Goal: Task Accomplishment & Management: Use online tool/utility

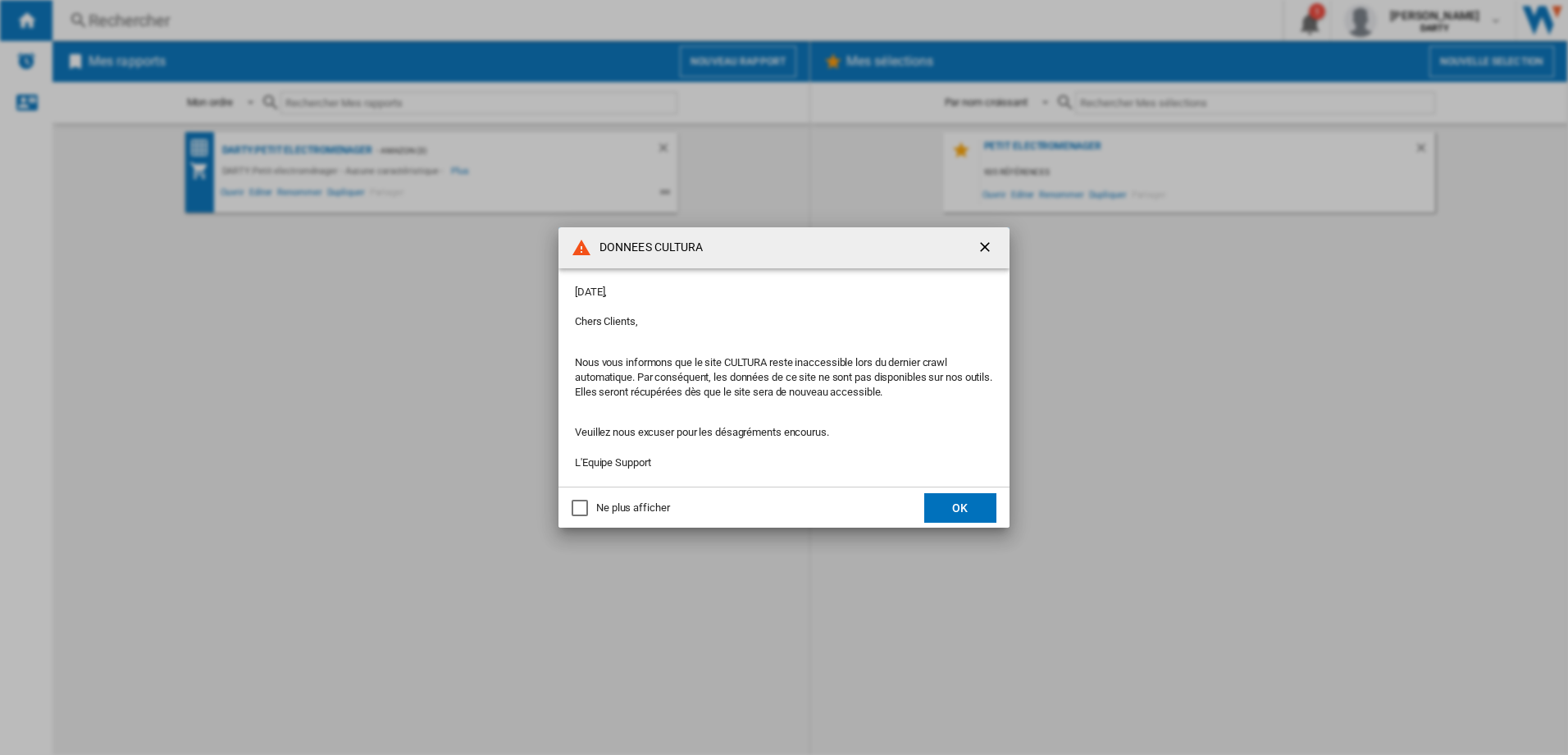
click at [979, 251] on ng-md-icon "getI18NText('BUTTONS.CLOSE_DIALOG')" at bounding box center [986, 248] width 20 height 20
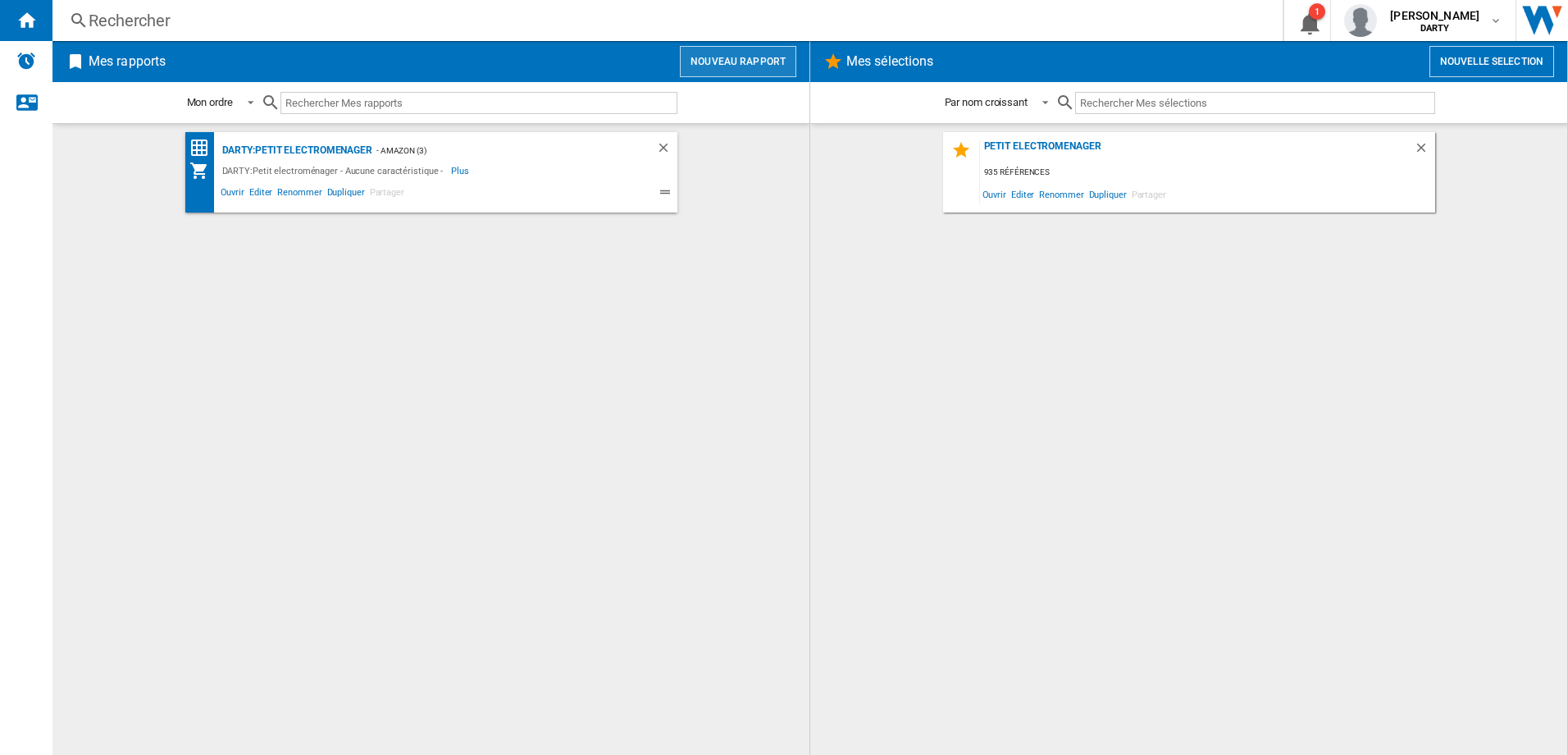
click at [746, 53] on button "Nouveau rapport" at bounding box center [738, 61] width 117 height 32
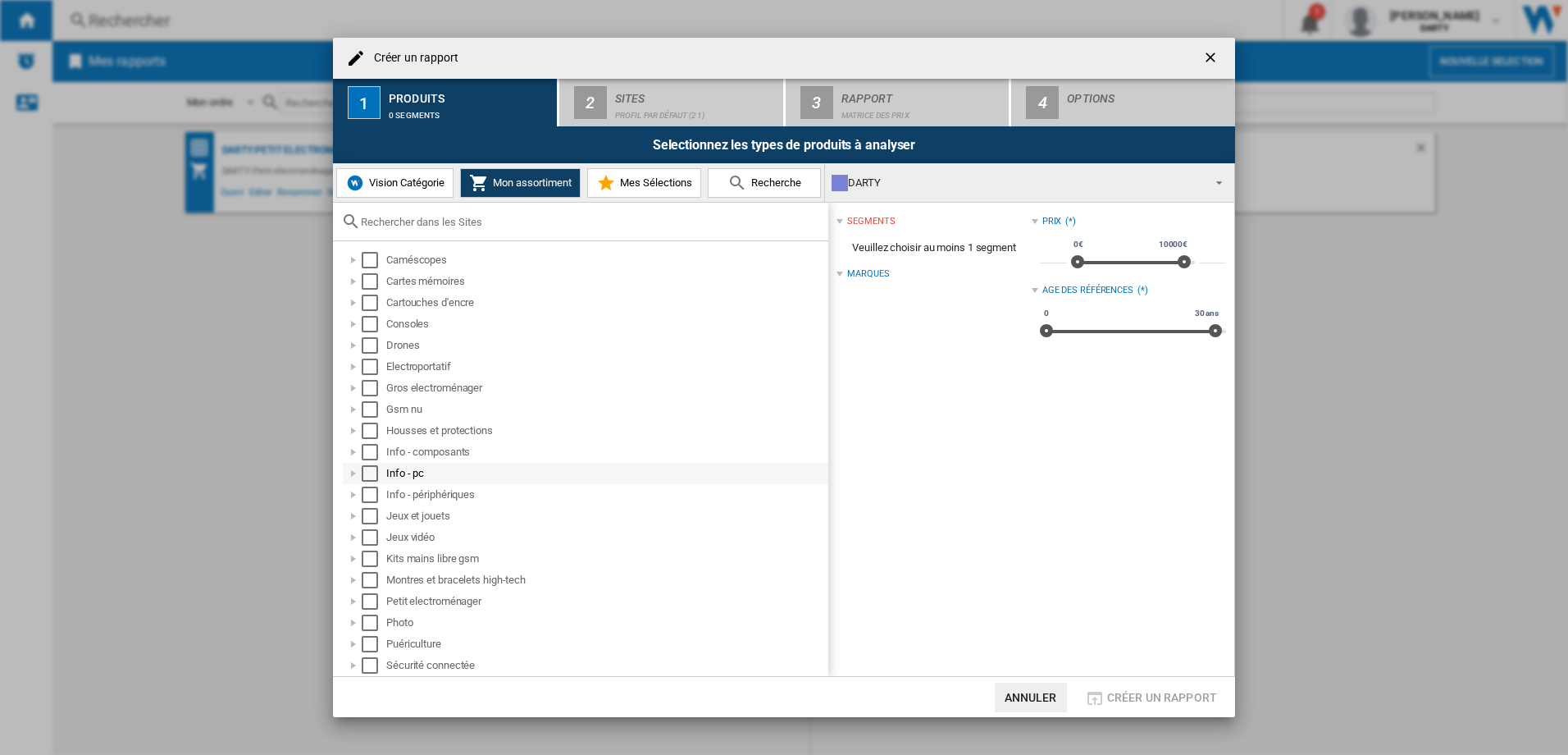
scroll to position [64, 0]
click at [355, 541] on div at bounding box center [353, 537] width 16 height 16
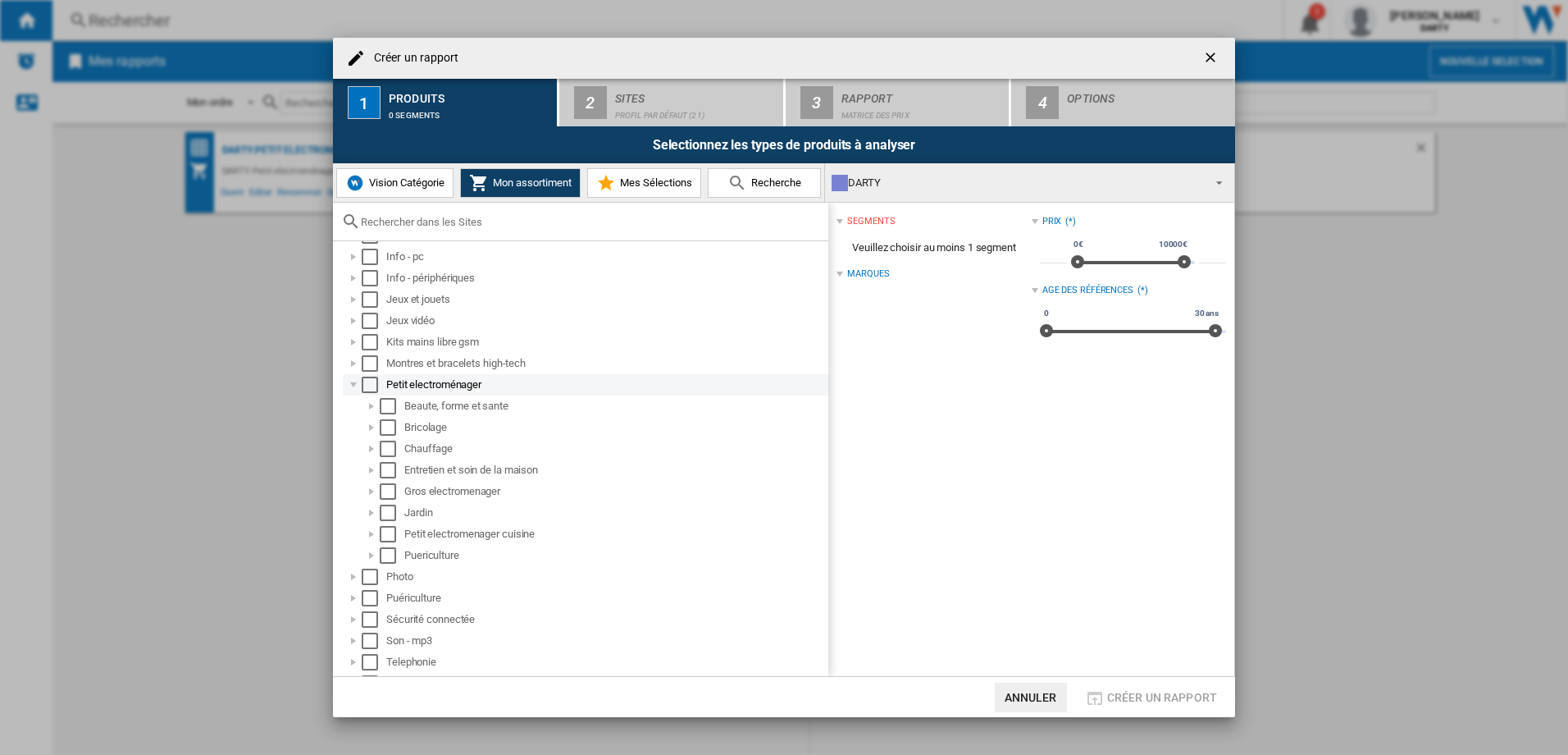
scroll to position [235, 0]
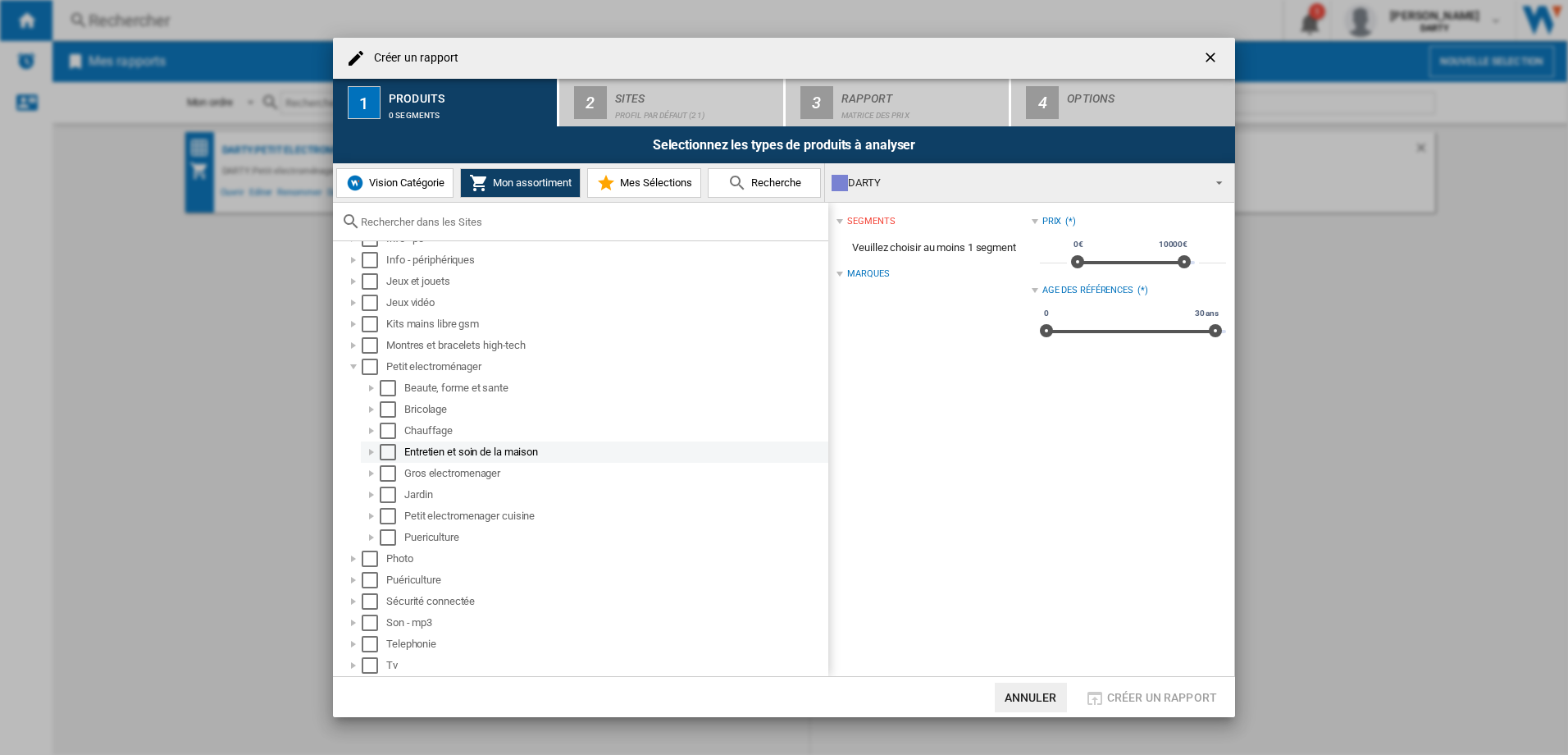
click at [369, 452] on div at bounding box center [371, 451] width 16 height 16
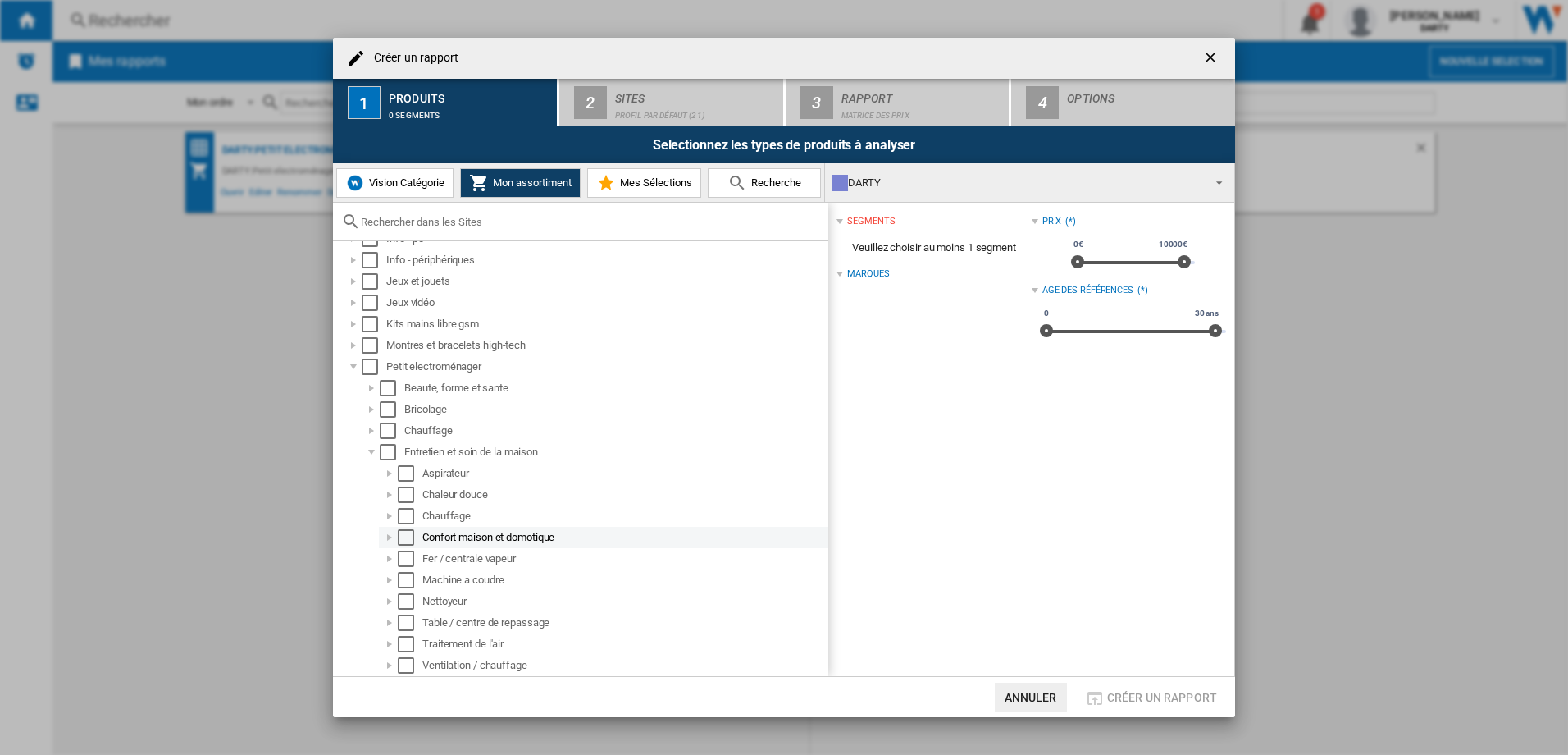
scroll to position [317, 0]
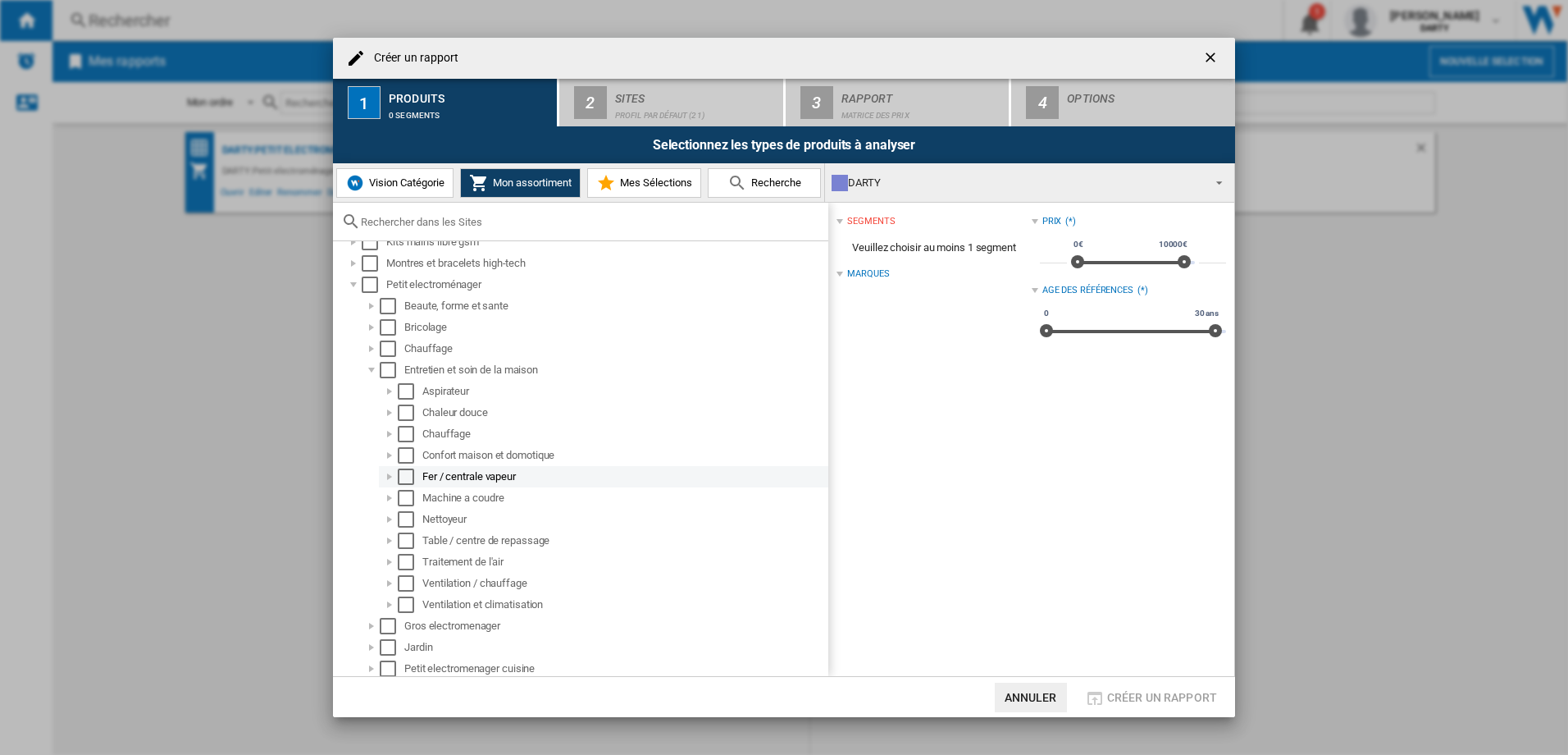
click at [399, 475] on div "Select" at bounding box center [405, 476] width 16 height 16
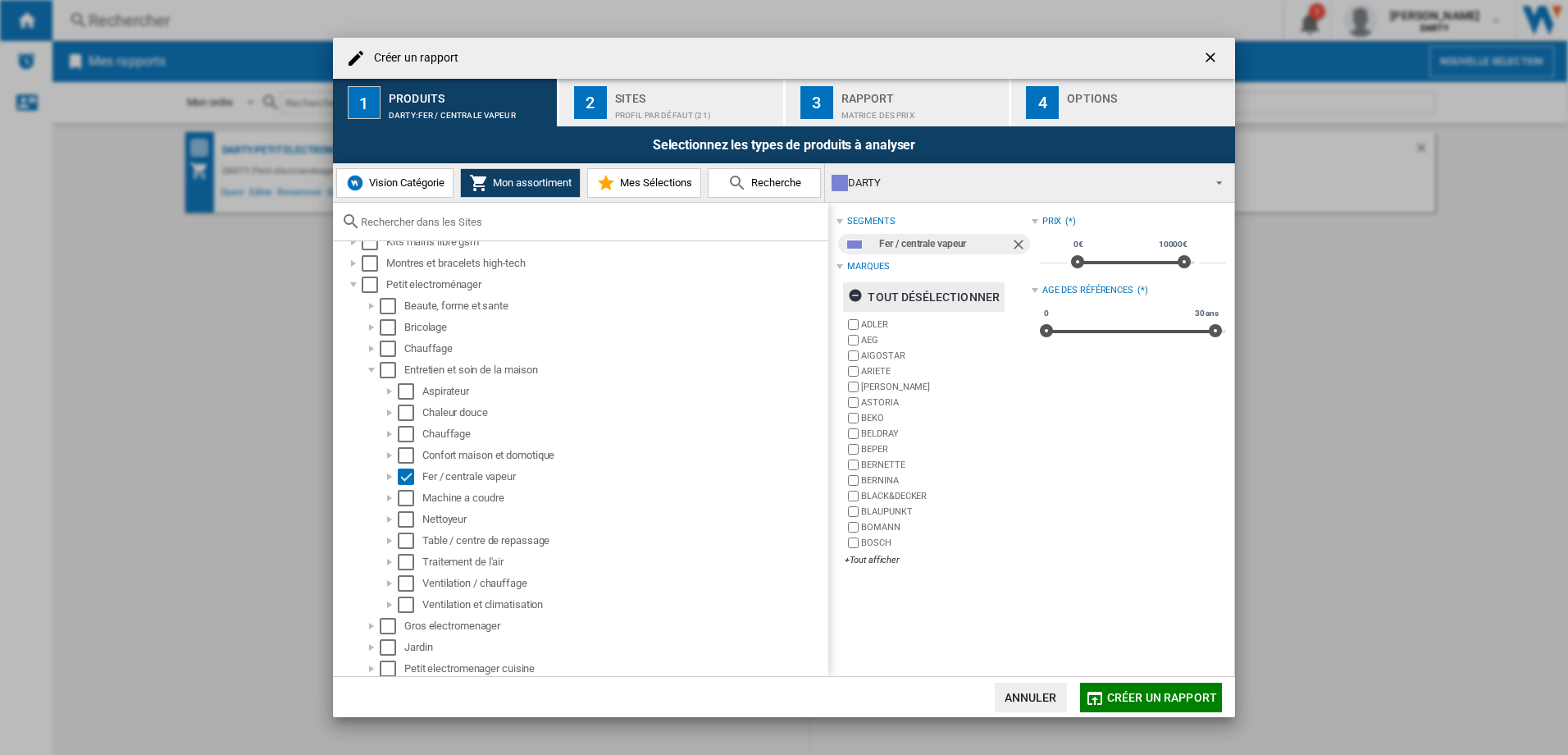
click at [855, 293] on ng-md-icon "button" at bounding box center [857, 297] width 20 height 20
click at [884, 566] on div "+Tout afficher" at bounding box center [938, 560] width 186 height 12
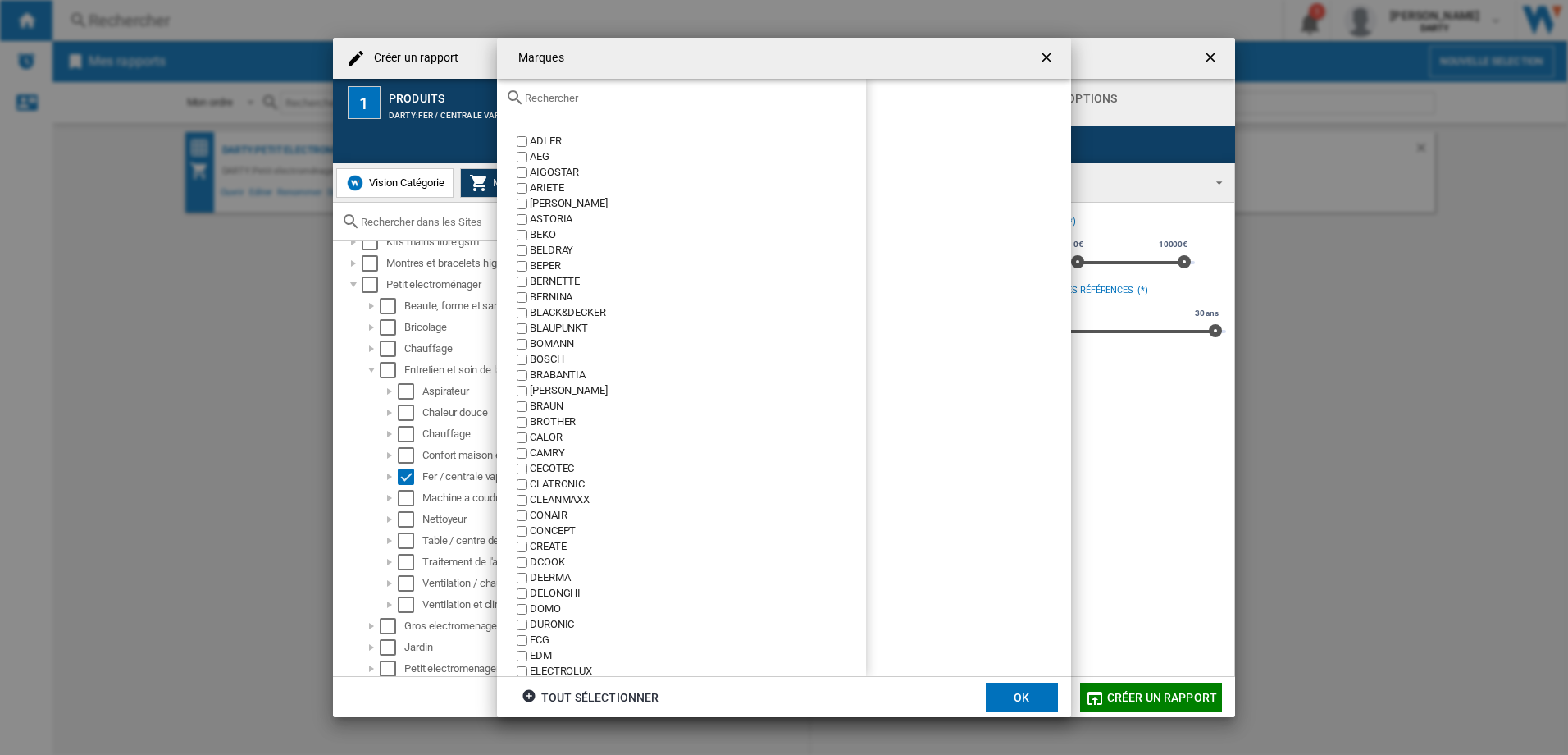
click at [548, 404] on div "BRAUN" at bounding box center [698, 406] width 336 height 15
click at [1033, 696] on button "OK" at bounding box center [1022, 697] width 73 height 30
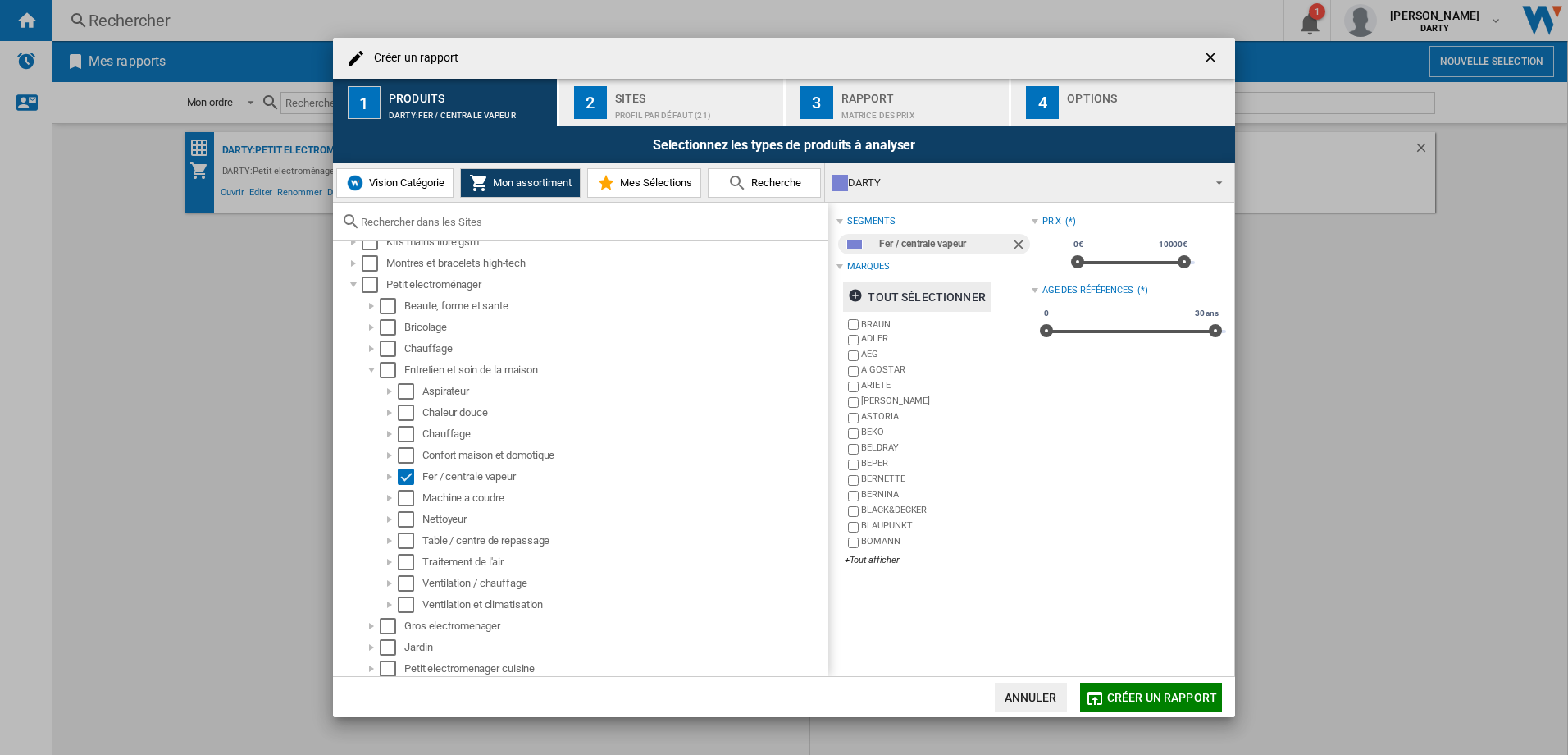
click at [648, 97] on div "Sites" at bounding box center [695, 94] width 161 height 17
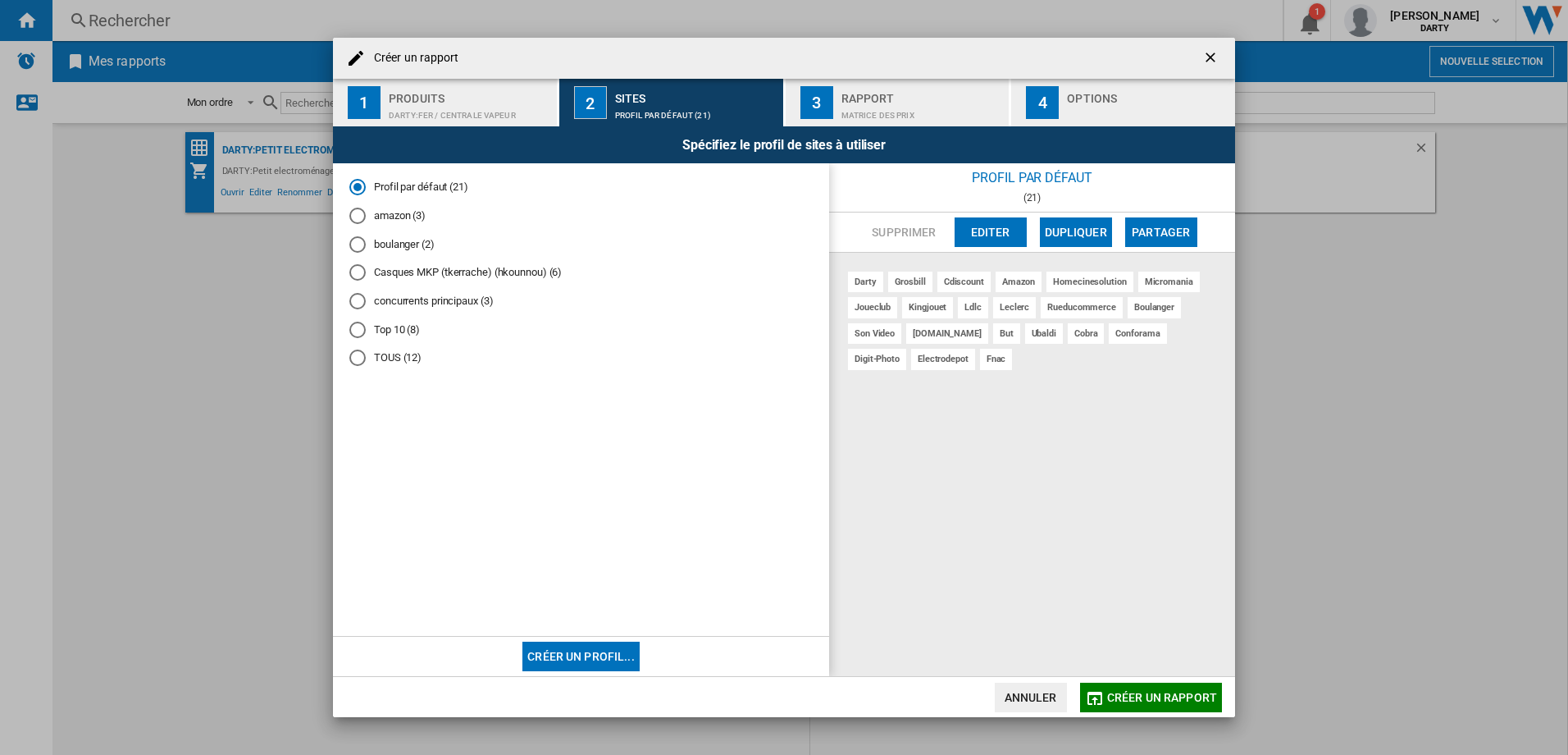
click at [386, 357] on md-radio-button "TOUS (12)" at bounding box center [581, 358] width 463 height 15
click at [928, 122] on button "3 Rapport Matrice des prix" at bounding box center [898, 102] width 225 height 48
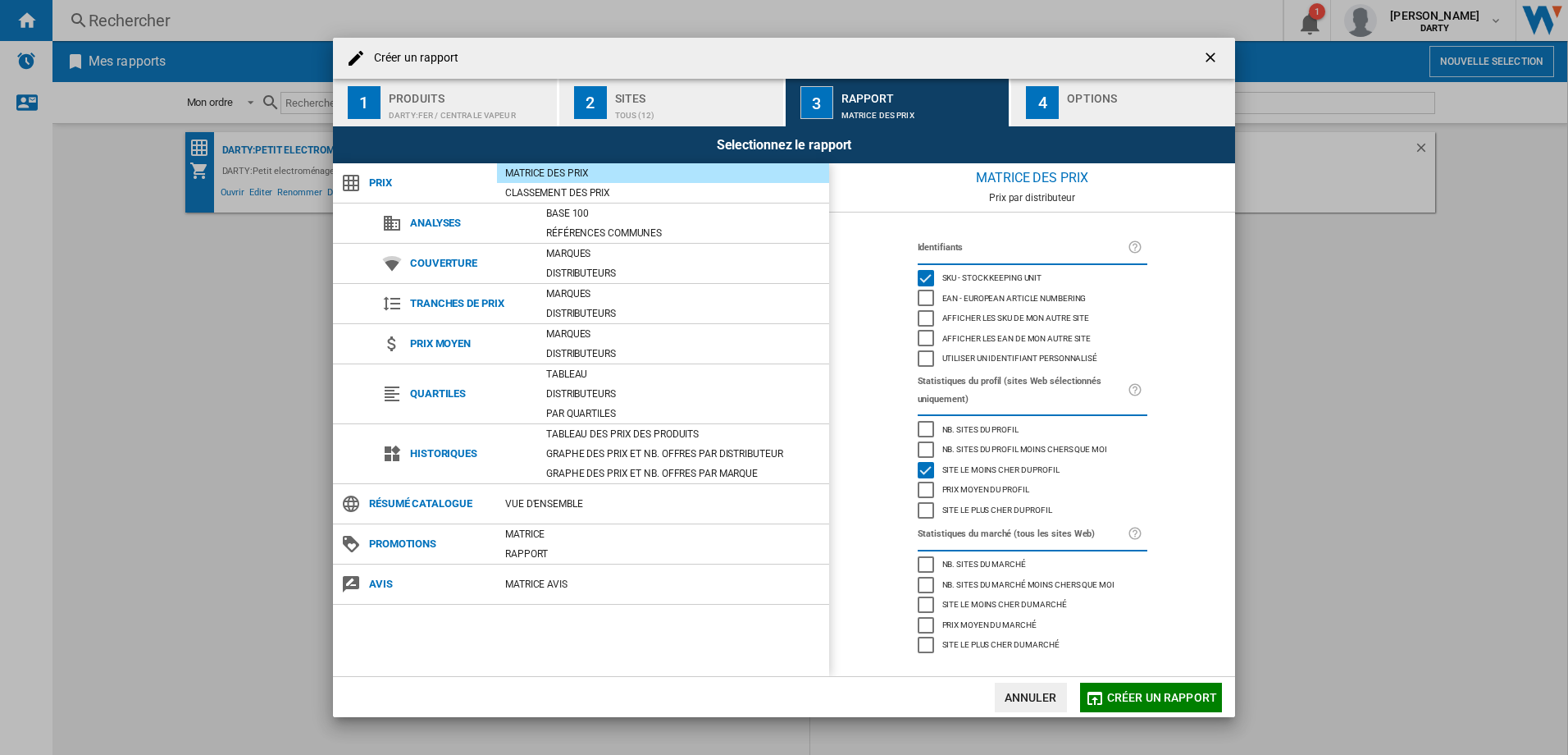
click at [1105, 104] on div "button" at bounding box center [1147, 111] width 161 height 17
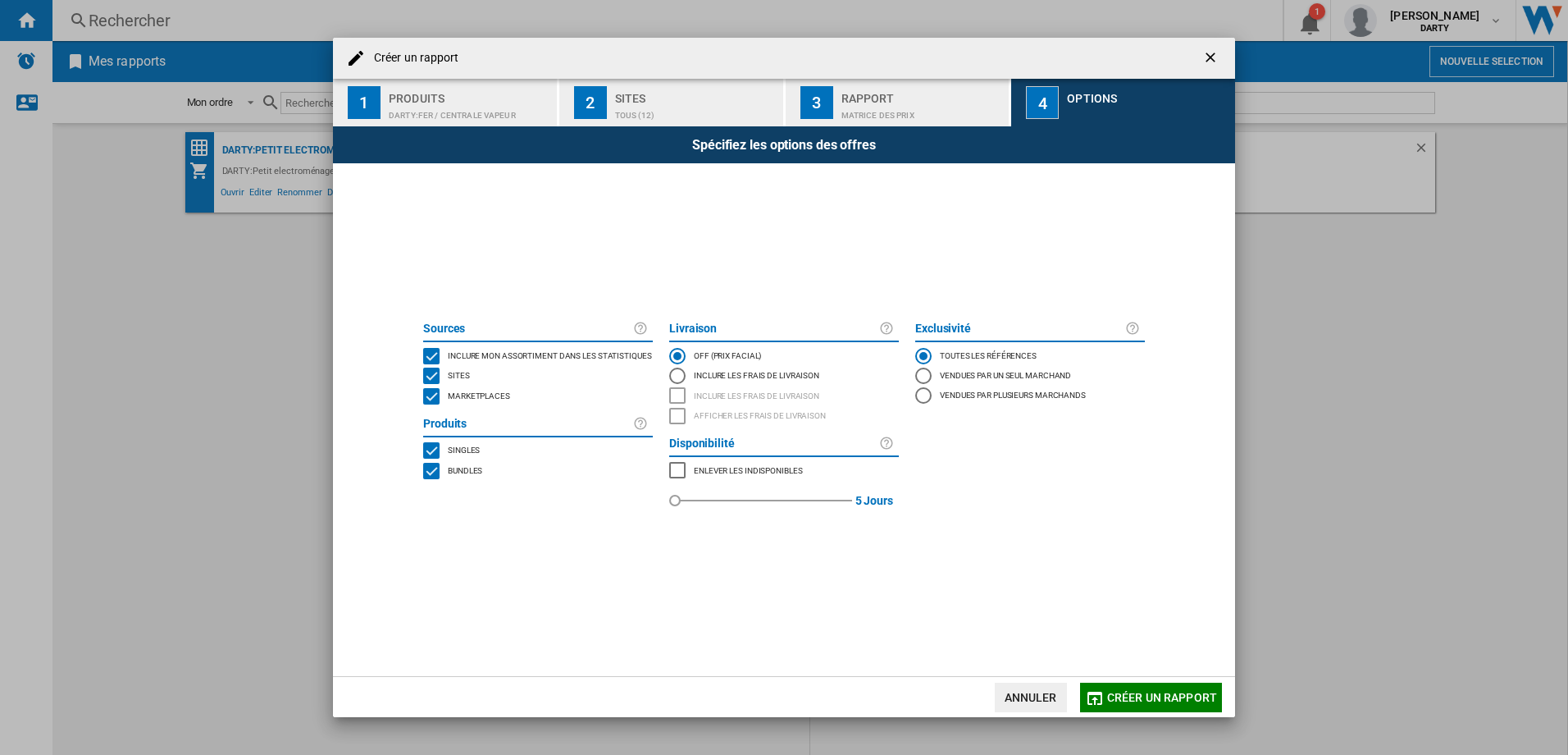
click at [495, 397] on span "Marketplaces" at bounding box center [479, 394] width 62 height 11
click at [467, 468] on span "Bundles" at bounding box center [465, 468] width 34 height 11
click at [1156, 691] on span "Créer un rapport" at bounding box center [1162, 697] width 110 height 13
